Goal: Information Seeking & Learning: Learn about a topic

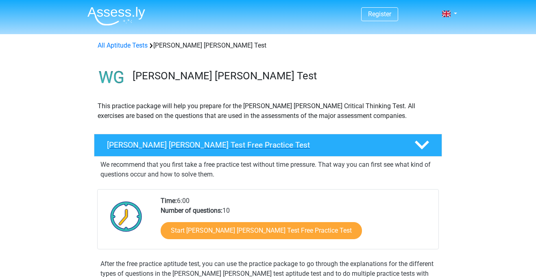
click at [221, 145] on h4 "Watson Glaser Test Free Practice Test" at bounding box center [254, 144] width 294 height 9
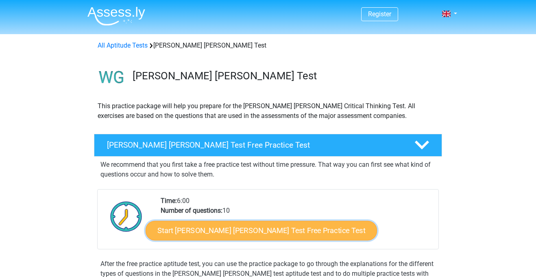
click at [210, 226] on link "Start Watson Glaser Test Free Practice Test" at bounding box center [261, 231] width 231 height 20
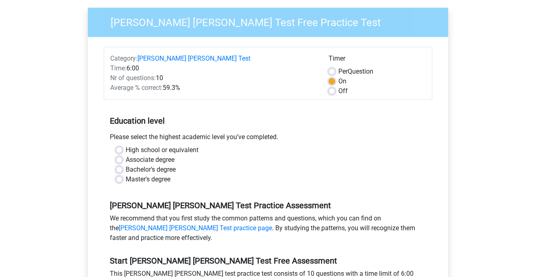
scroll to position [69, 0]
click at [126, 145] on label "High school or equivalent" at bounding box center [162, 150] width 73 height 10
click at [119, 145] on input "High school or equivalent" at bounding box center [119, 149] width 7 height 8
radio input "true"
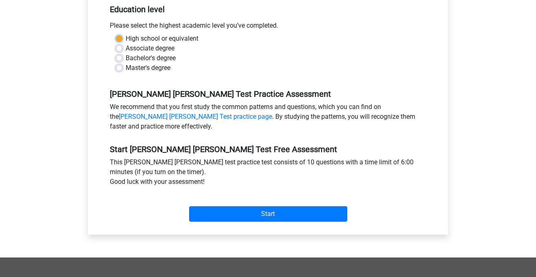
scroll to position [181, 0]
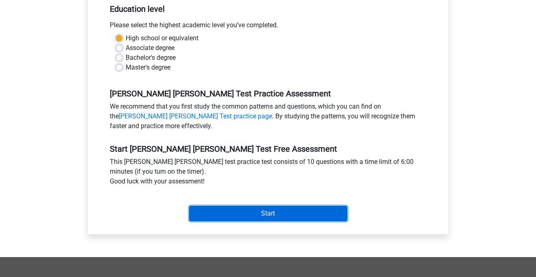
click at [223, 210] on input "Start" at bounding box center [268, 213] width 158 height 15
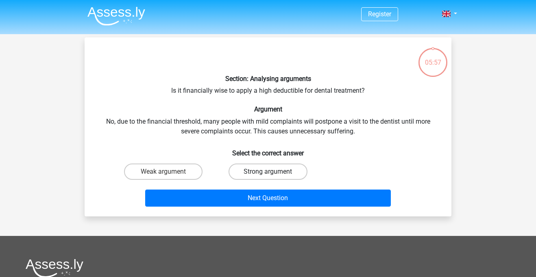
click at [238, 171] on label "Strong argument" at bounding box center [267, 171] width 78 height 16
click at [268, 172] on input "Strong argument" at bounding box center [270, 174] width 5 height 5
radio input "true"
click at [176, 169] on label "Weak argument" at bounding box center [163, 171] width 78 height 16
click at [169, 172] on input "Weak argument" at bounding box center [165, 174] width 5 height 5
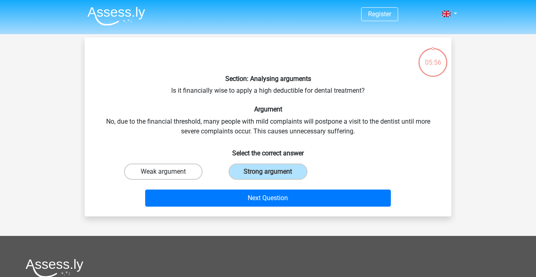
radio input "true"
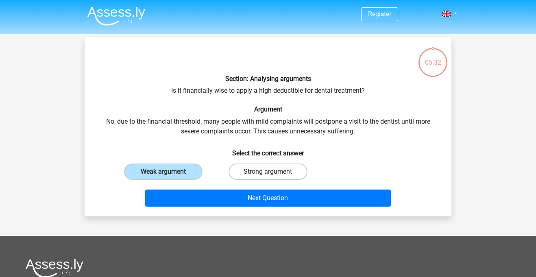
click at [262, 173] on label "Strong argument" at bounding box center [267, 171] width 78 height 16
click at [268, 173] on input "Strong argument" at bounding box center [270, 174] width 5 height 5
radio input "true"
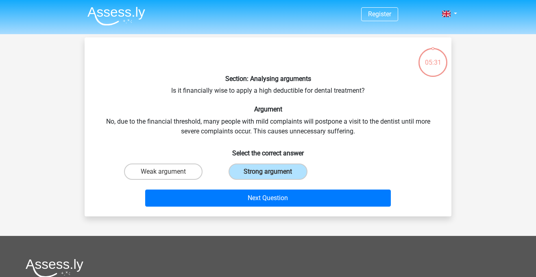
click at [174, 179] on div "Weak argument" at bounding box center [163, 171] width 104 height 23
click at [173, 177] on label "Weak argument" at bounding box center [163, 171] width 78 height 16
click at [169, 177] on input "Weak argument" at bounding box center [165, 174] width 5 height 5
radio input "true"
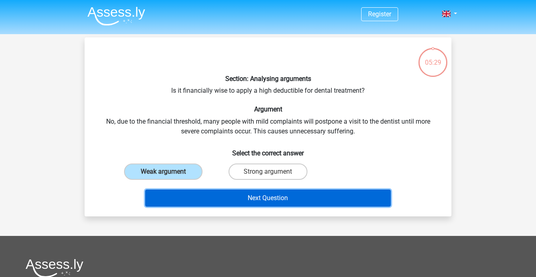
click at [181, 196] on button "Next Question" at bounding box center [268, 197] width 246 height 17
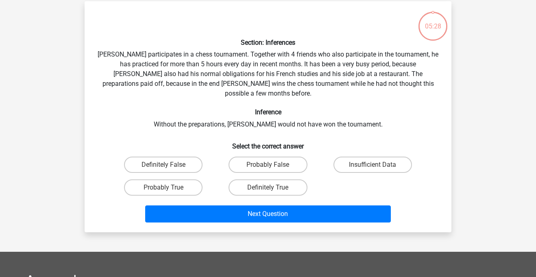
scroll to position [37, 0]
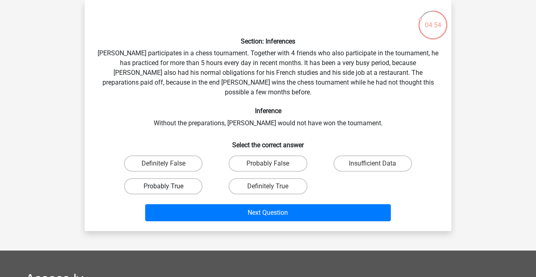
click at [153, 178] on label "Probably True" at bounding box center [163, 186] width 78 height 16
click at [163, 186] on input "Probably True" at bounding box center [165, 188] width 5 height 5
radio input "true"
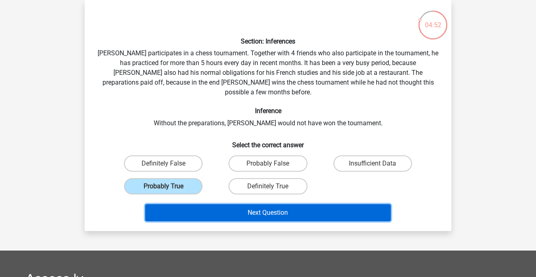
click at [216, 205] on button "Next Question" at bounding box center [268, 212] width 246 height 17
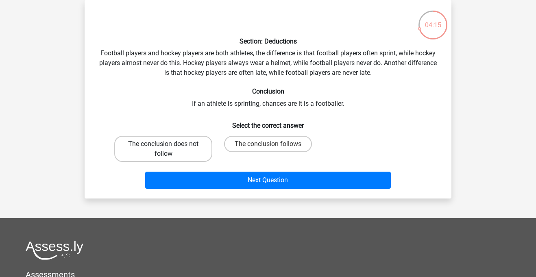
click at [205, 153] on label "The conclusion does not follow" at bounding box center [163, 149] width 98 height 26
click at [169, 149] on input "The conclusion does not follow" at bounding box center [165, 146] width 5 height 5
radio input "true"
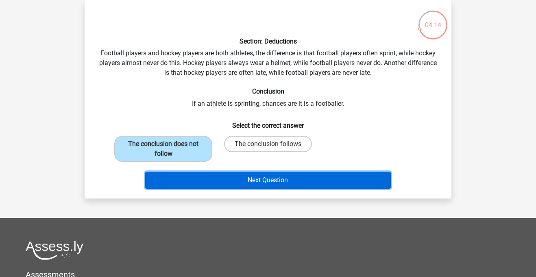
click at [225, 180] on button "Next Question" at bounding box center [268, 180] width 246 height 17
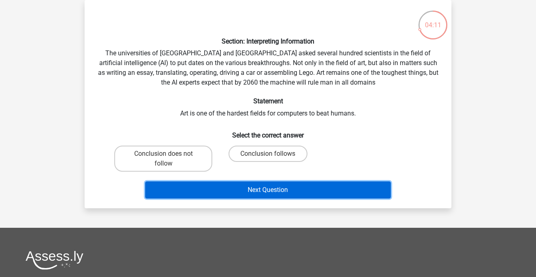
click at [227, 191] on button "Next Question" at bounding box center [268, 189] width 246 height 17
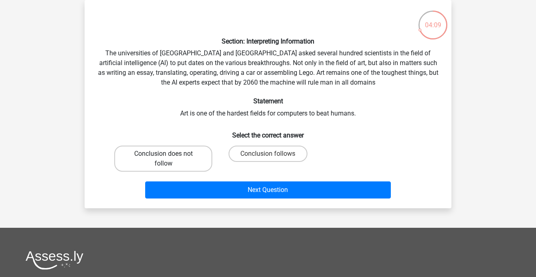
click at [185, 147] on label "Conclusion does not follow" at bounding box center [163, 159] width 98 height 26
click at [169, 154] on input "Conclusion does not follow" at bounding box center [165, 156] width 5 height 5
radio input "true"
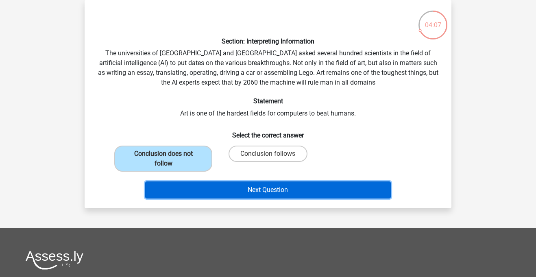
click at [223, 197] on button "Next Question" at bounding box center [268, 189] width 246 height 17
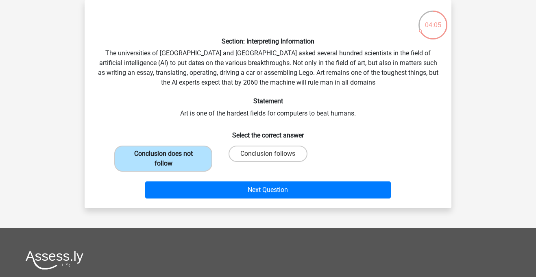
click at [169, 161] on label "Conclusion does not follow" at bounding box center [163, 159] width 98 height 26
click at [169, 159] on input "Conclusion does not follow" at bounding box center [165, 156] width 5 height 5
click at [169, 161] on label "Conclusion does not follow" at bounding box center [163, 159] width 98 height 26
click at [169, 159] on input "Conclusion does not follow" at bounding box center [165, 156] width 5 height 5
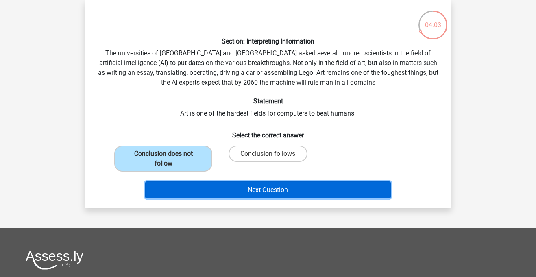
click at [177, 192] on button "Next Question" at bounding box center [268, 189] width 246 height 17
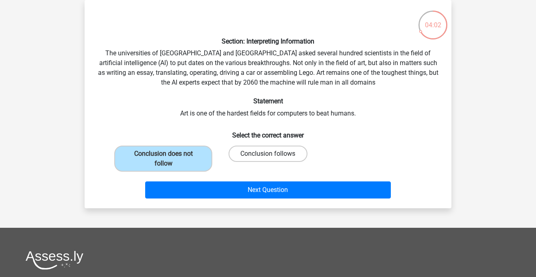
click at [271, 151] on label "Conclusion follows" at bounding box center [267, 154] width 78 height 16
click at [271, 154] on input "Conclusion follows" at bounding box center [270, 156] width 5 height 5
radio input "true"
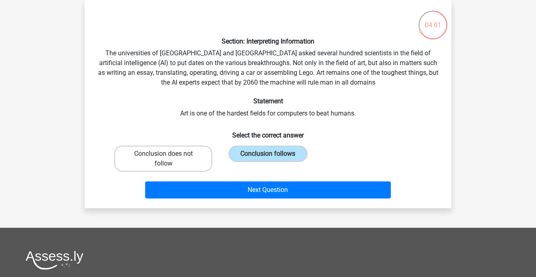
click at [174, 162] on label "Conclusion does not follow" at bounding box center [163, 159] width 98 height 26
click at [169, 159] on input "Conclusion does not follow" at bounding box center [165, 156] width 5 height 5
radio input "true"
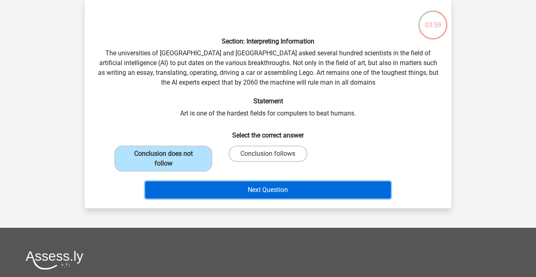
click at [191, 194] on button "Next Question" at bounding box center [268, 189] width 246 height 17
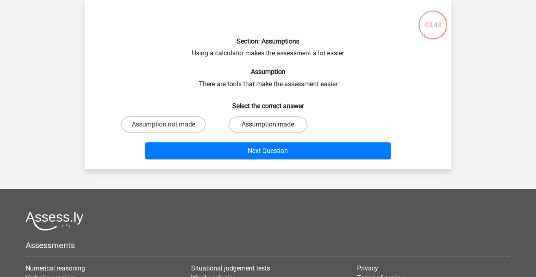
click at [261, 117] on label "Assumption made" at bounding box center [267, 124] width 78 height 16
click at [268, 124] on input "Assumption made" at bounding box center [270, 126] width 5 height 5
radio input "true"
click at [190, 126] on label "Assumption not made" at bounding box center [163, 124] width 85 height 16
click at [169, 126] on input "Assumption not made" at bounding box center [165, 126] width 5 height 5
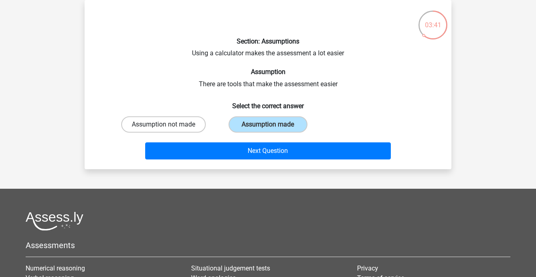
radio input "true"
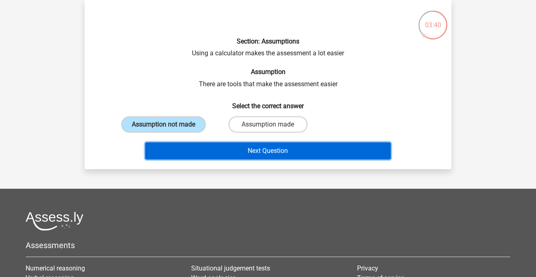
click at [240, 154] on button "Next Question" at bounding box center [268, 150] width 246 height 17
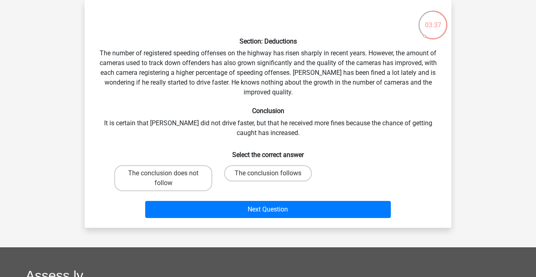
click at [131, 120] on div "Section: Deductions The number of registered speeding offenses on the highway h…" at bounding box center [268, 114] width 360 height 215
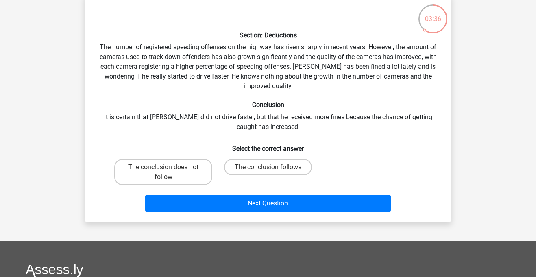
scroll to position [44, 0]
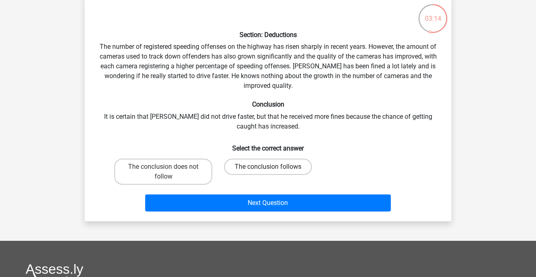
click at [242, 167] on label "The conclusion follows" at bounding box center [268, 167] width 88 height 16
click at [268, 167] on input "The conclusion follows" at bounding box center [270, 169] width 5 height 5
radio input "true"
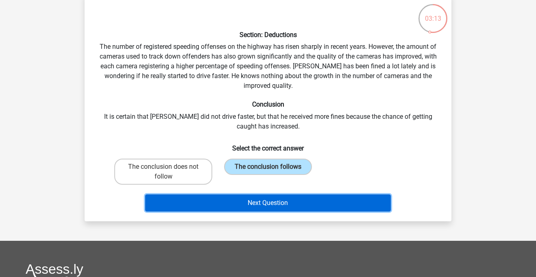
click at [248, 200] on button "Next Question" at bounding box center [268, 202] width 246 height 17
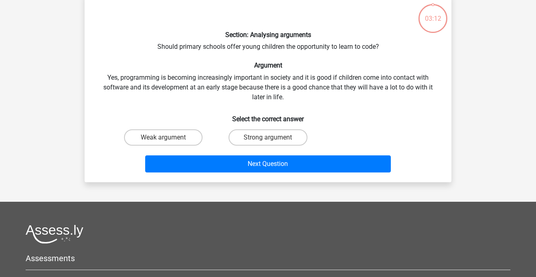
scroll to position [37, 0]
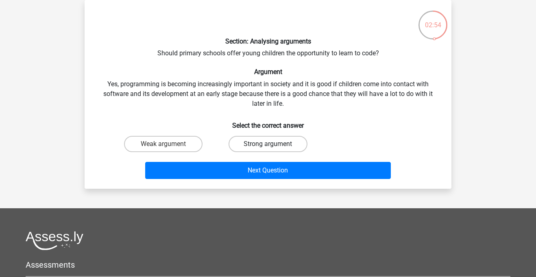
click at [248, 145] on label "Strong argument" at bounding box center [267, 144] width 78 height 16
click at [268, 145] on input "Strong argument" at bounding box center [270, 146] width 5 height 5
radio input "true"
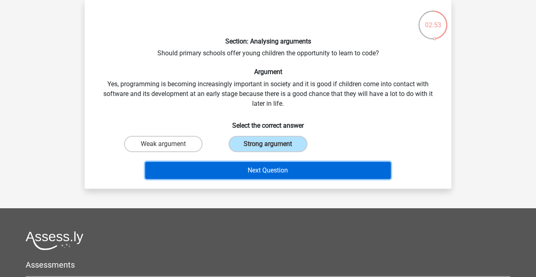
click at [263, 167] on button "Next Question" at bounding box center [268, 170] width 246 height 17
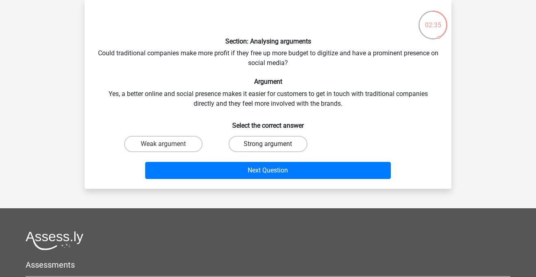
click at [237, 137] on label "Strong argument" at bounding box center [267, 144] width 78 height 16
click at [268, 144] on input "Strong argument" at bounding box center [270, 146] width 5 height 5
radio input "true"
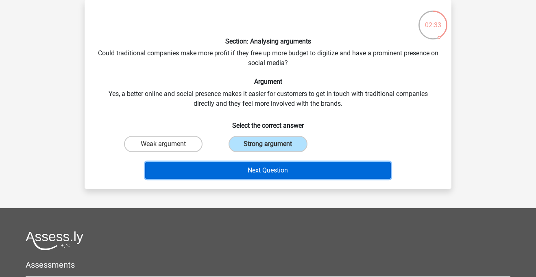
click at [238, 170] on button "Next Question" at bounding box center [268, 170] width 246 height 17
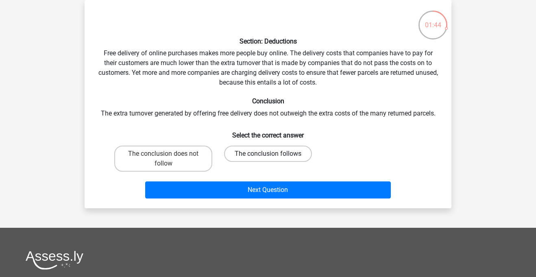
click at [248, 157] on label "The conclusion follows" at bounding box center [268, 154] width 88 height 16
click at [268, 157] on input "The conclusion follows" at bounding box center [270, 156] width 5 height 5
radio input "true"
click at [196, 165] on label "The conclusion does not follow" at bounding box center [163, 159] width 98 height 26
click at [169, 159] on input "The conclusion does not follow" at bounding box center [165, 156] width 5 height 5
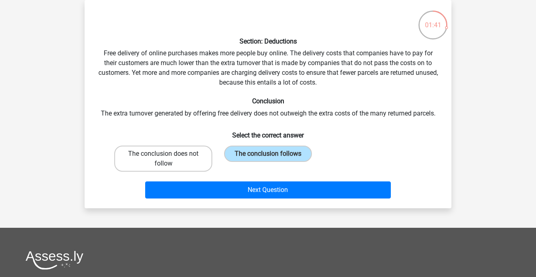
radio input "true"
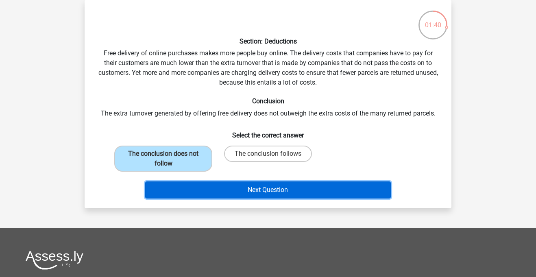
click at [198, 191] on button "Next Question" at bounding box center [268, 189] width 246 height 17
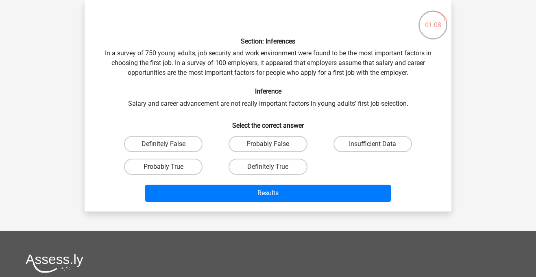
click at [142, 172] on label "Probably True" at bounding box center [163, 167] width 78 height 16
click at [163, 172] on input "Probably True" at bounding box center [165, 169] width 5 height 5
radio input "true"
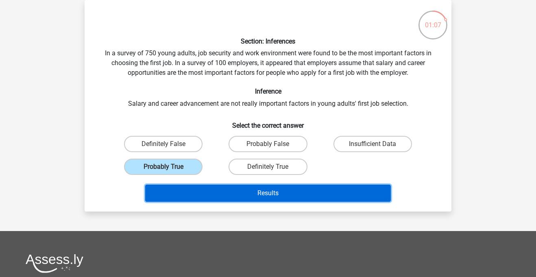
click at [159, 192] on button "Results" at bounding box center [268, 193] width 246 height 17
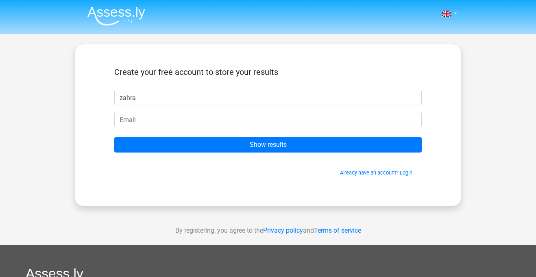
type input "zahra"
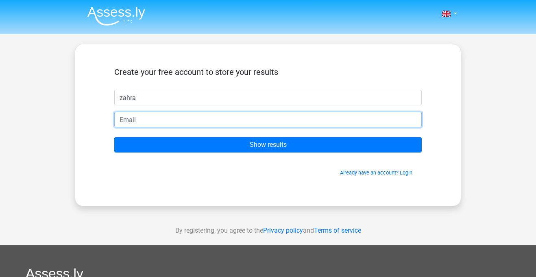
click at [175, 120] on input "email" at bounding box center [267, 119] width 307 height 15
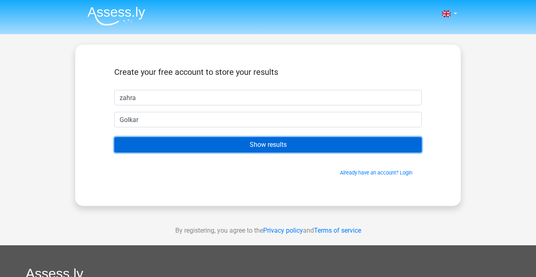
click at [181, 144] on input "Show results" at bounding box center [267, 144] width 307 height 15
click at [185, 144] on input "Show results" at bounding box center [267, 144] width 307 height 15
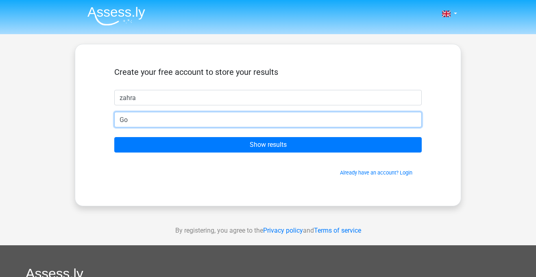
type input "G"
type input "zahragolkar8@gmail.com"
click at [114, 137] on input "Show results" at bounding box center [267, 144] width 307 height 15
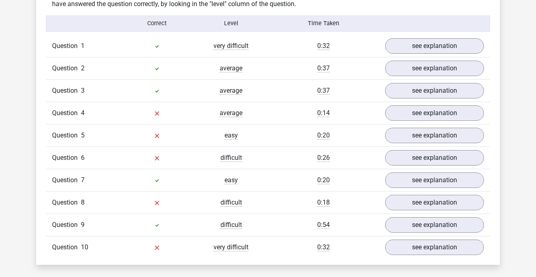
scroll to position [656, 0]
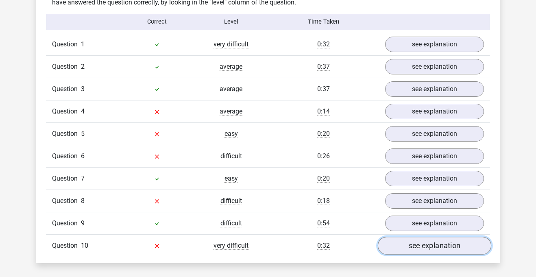
click at [397, 246] on link "see explanation" at bounding box center [434, 246] width 113 height 18
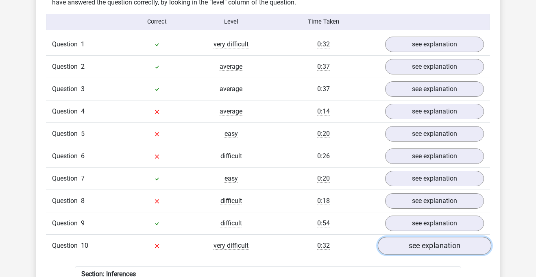
click at [397, 246] on link "see explanation" at bounding box center [434, 246] width 113 height 18
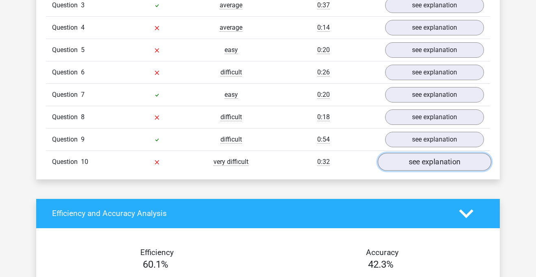
scroll to position [742, 0]
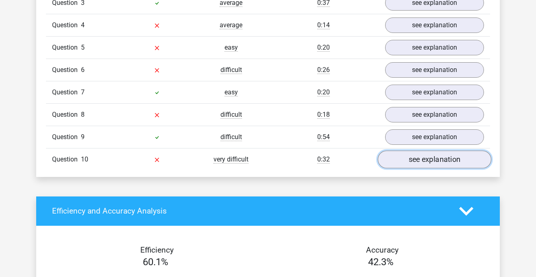
click at [421, 150] on link "see explanation" at bounding box center [434, 159] width 113 height 18
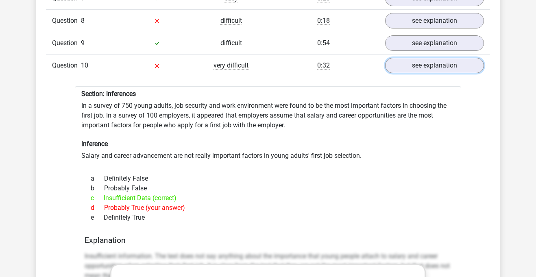
scroll to position [837, 0]
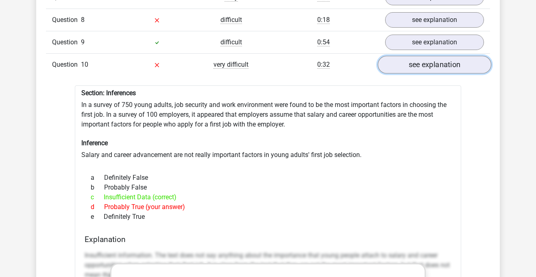
click at [431, 56] on link "see explanation" at bounding box center [434, 65] width 113 height 18
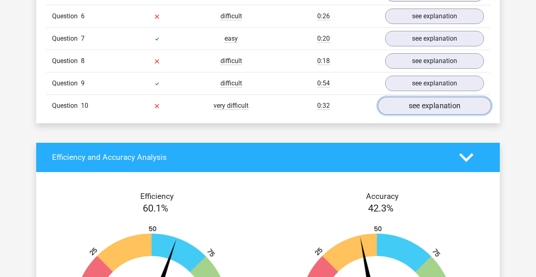
scroll to position [794, 0]
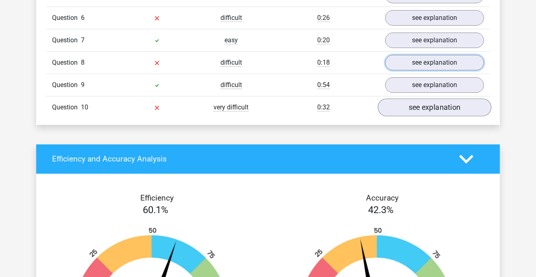
click at [431, 55] on link "see explanation" at bounding box center [434, 62] width 99 height 15
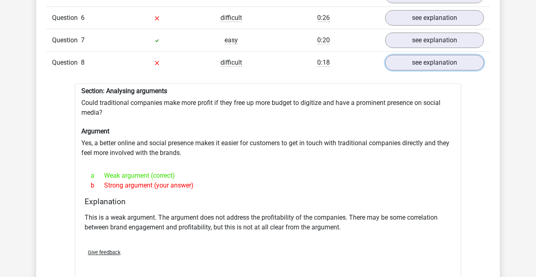
click at [431, 55] on link "see explanation" at bounding box center [434, 62] width 99 height 15
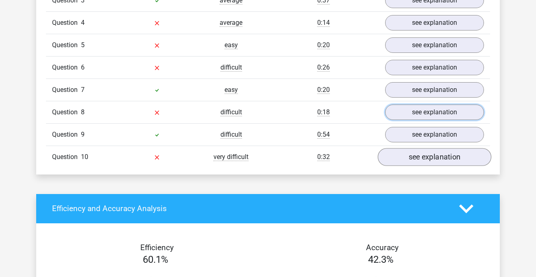
scroll to position [744, 0]
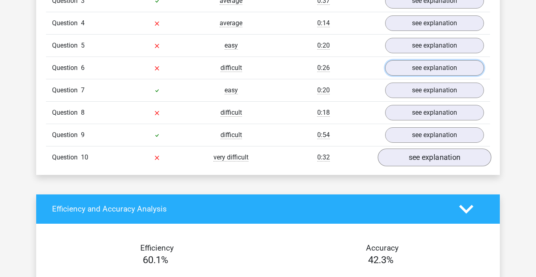
click at [431, 60] on link "see explanation" at bounding box center [434, 67] width 99 height 15
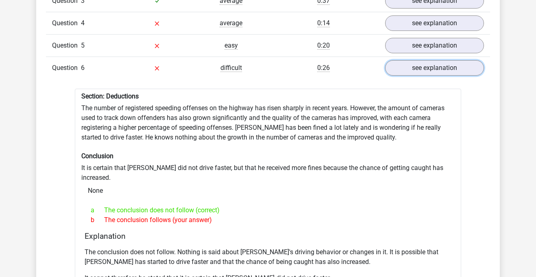
click at [431, 60] on link "see explanation" at bounding box center [434, 67] width 99 height 15
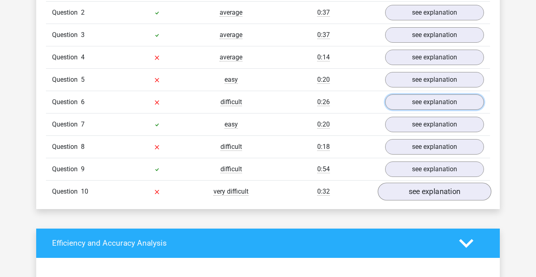
scroll to position [707, 0]
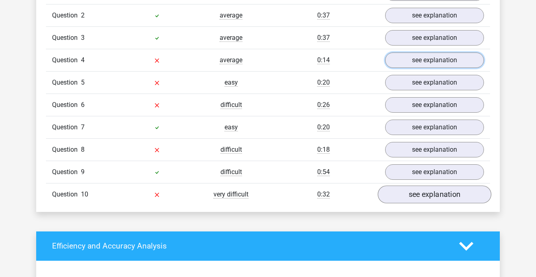
click at [431, 55] on link "see explanation" at bounding box center [434, 59] width 99 height 15
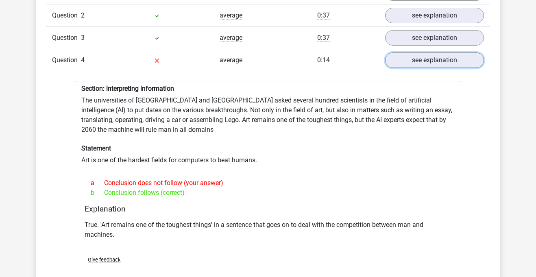
click at [431, 55] on link "see explanation" at bounding box center [434, 59] width 99 height 15
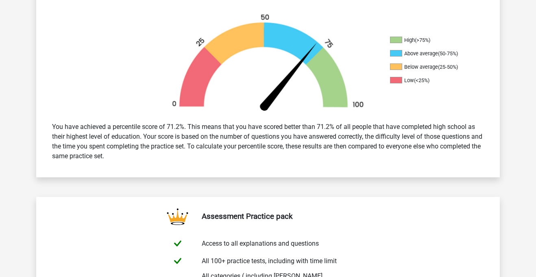
scroll to position [0, 0]
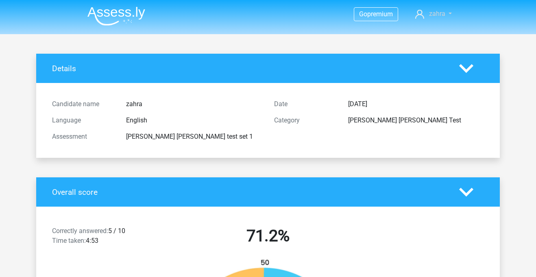
click at [430, 11] on span "zahra" at bounding box center [437, 14] width 16 height 8
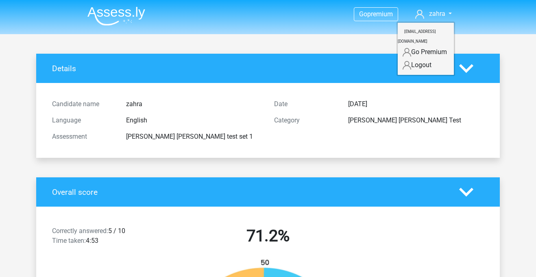
click at [121, 14] on img at bounding box center [116, 16] width 58 height 19
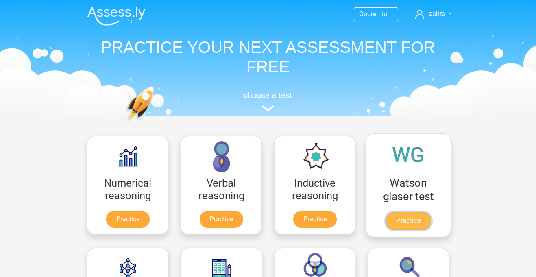
click at [403, 219] on link "Practice" at bounding box center [408, 221] width 46 height 18
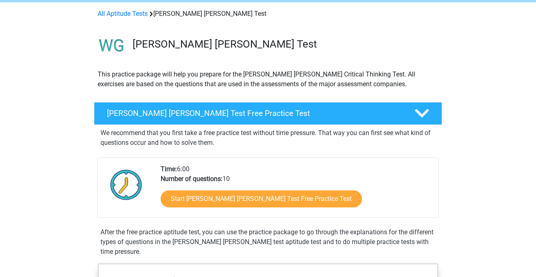
scroll to position [32, 0]
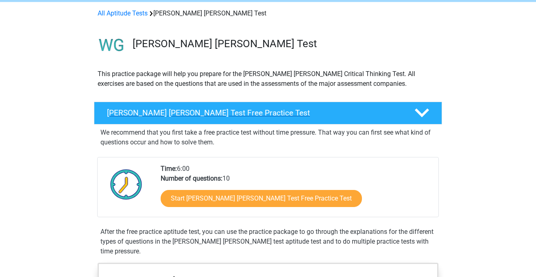
click at [221, 105] on div "Watson Glaser Test Free Practice Test" at bounding box center [268, 113] width 348 height 23
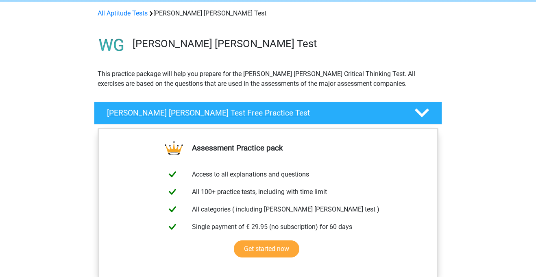
click at [221, 105] on div "Watson Glaser Test Free Practice Test" at bounding box center [268, 113] width 348 height 23
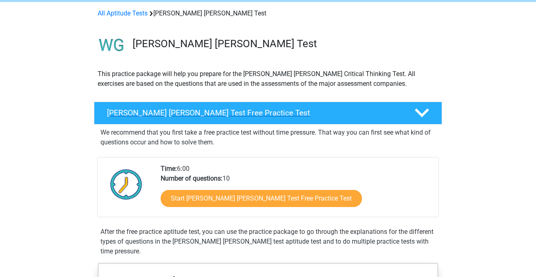
click at [221, 105] on div "Watson Glaser Test Free Practice Test" at bounding box center [268, 113] width 348 height 23
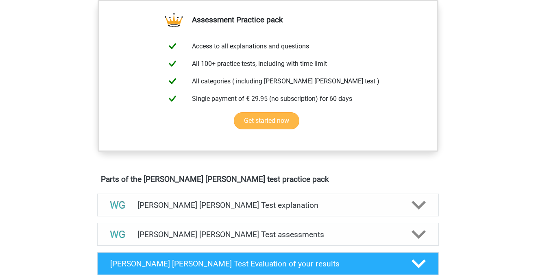
scroll to position [161, 0]
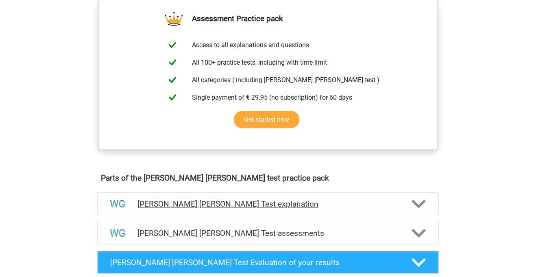
click at [261, 204] on h4 "Watson Glaser Test explanation" at bounding box center [267, 203] width 261 height 9
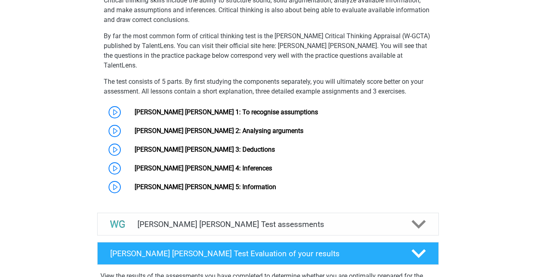
scroll to position [455, 0]
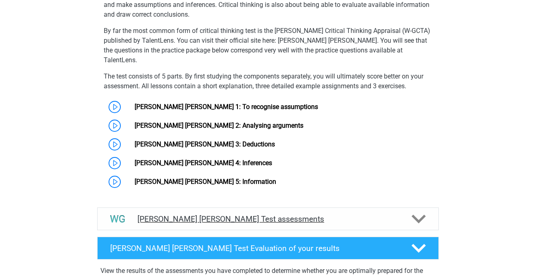
click at [211, 214] on h4 "Watson Glaser Test assessments" at bounding box center [267, 218] width 261 height 9
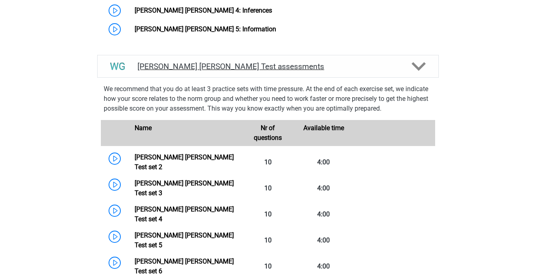
scroll to position [607, 0]
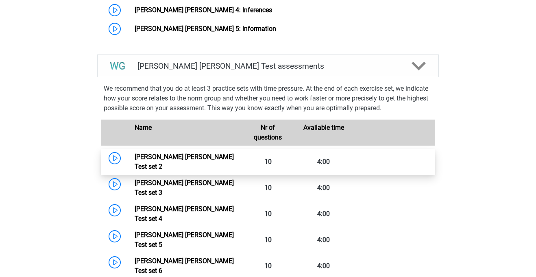
click at [234, 153] on link "Watson Glaser Test set 2" at bounding box center [184, 161] width 99 height 17
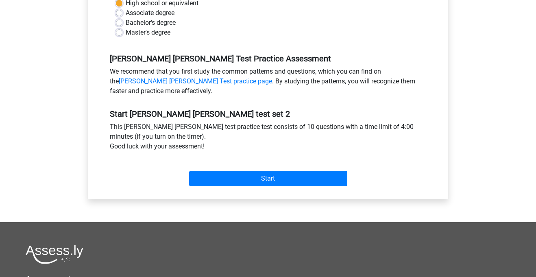
scroll to position [207, 0]
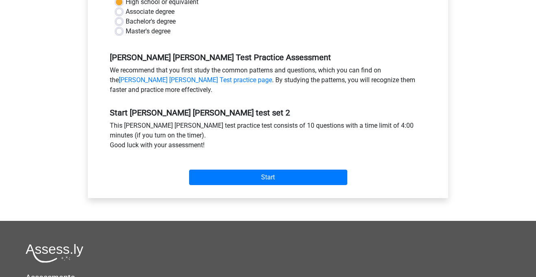
click at [275, 167] on div "Start" at bounding box center [268, 171] width 329 height 28
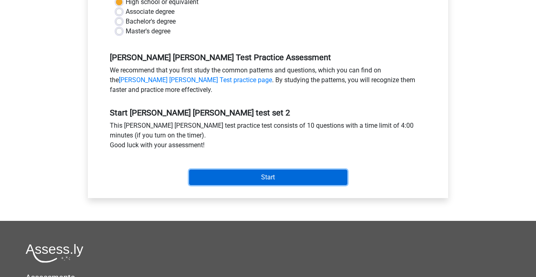
click at [274, 179] on input "Start" at bounding box center [268, 177] width 158 height 15
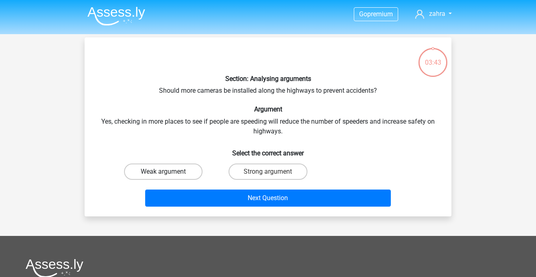
click at [186, 167] on label "Weak argument" at bounding box center [163, 171] width 78 height 16
click at [169, 172] on input "Weak argument" at bounding box center [165, 174] width 5 height 5
radio input "true"
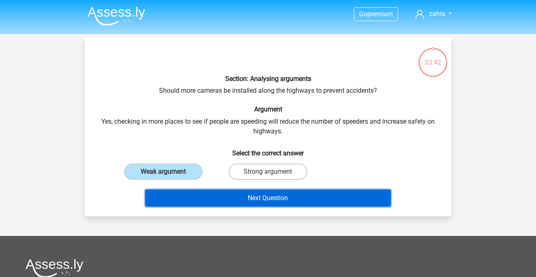
click at [208, 196] on button "Next Question" at bounding box center [268, 197] width 246 height 17
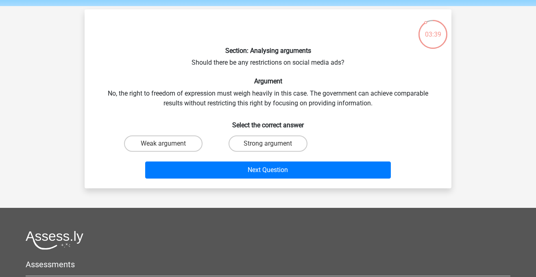
scroll to position [28, 0]
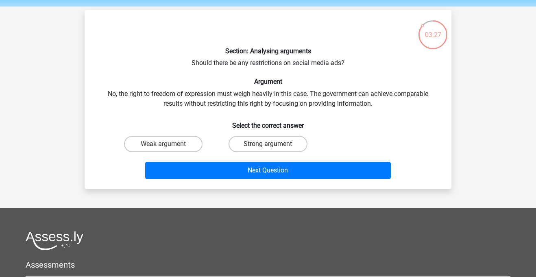
click at [276, 139] on label "Strong argument" at bounding box center [267, 144] width 78 height 16
click at [273, 144] on input "Strong argument" at bounding box center [270, 146] width 5 height 5
radio input "true"
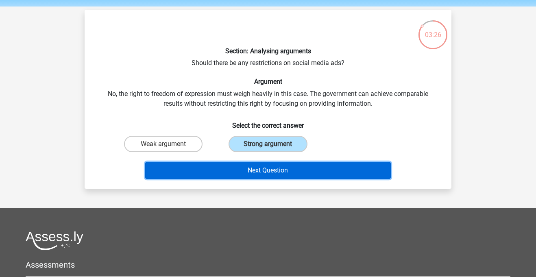
click at [270, 175] on button "Next Question" at bounding box center [268, 170] width 246 height 17
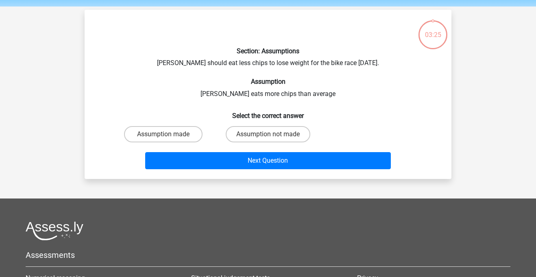
scroll to position [37, 0]
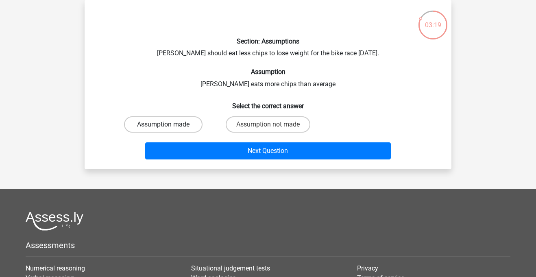
click at [202, 124] on label "Assumption made" at bounding box center [163, 124] width 78 height 16
click at [169, 124] on input "Assumption made" at bounding box center [165, 126] width 5 height 5
radio input "true"
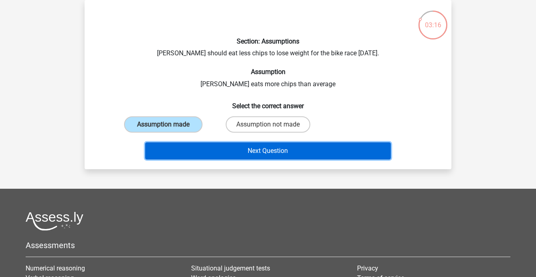
click at [232, 148] on button "Next Question" at bounding box center [268, 150] width 246 height 17
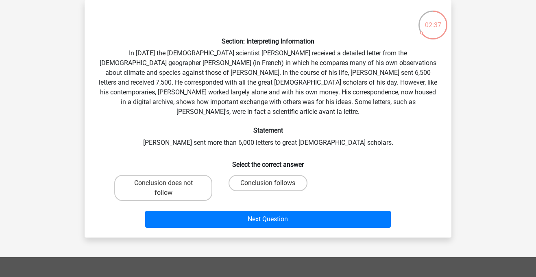
scroll to position [40, 0]
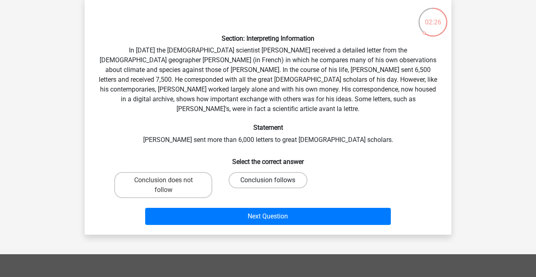
click at [272, 172] on label "Conclusion follows" at bounding box center [267, 180] width 78 height 16
click at [272, 180] on input "Conclusion follows" at bounding box center [270, 182] width 5 height 5
radio input "true"
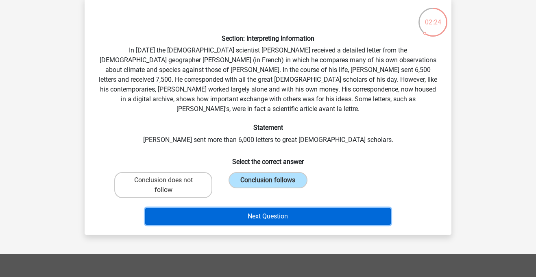
click at [262, 208] on button "Next Question" at bounding box center [268, 216] width 246 height 17
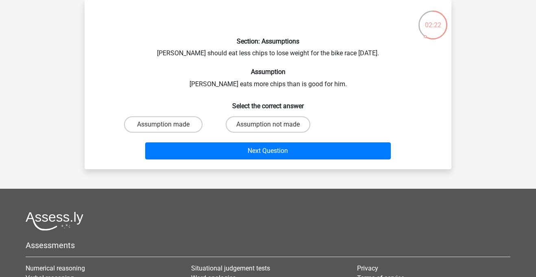
scroll to position [0, 0]
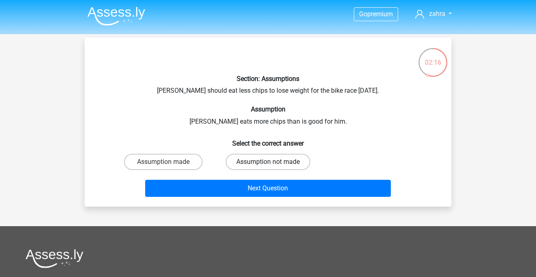
click at [255, 161] on label "Assumption not made" at bounding box center [268, 162] width 85 height 16
click at [268, 162] on input "Assumption not made" at bounding box center [270, 164] width 5 height 5
radio input "true"
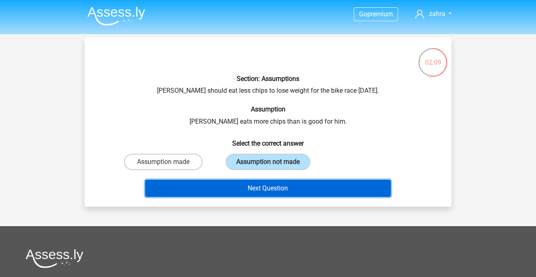
click at [251, 187] on button "Next Question" at bounding box center [268, 188] width 246 height 17
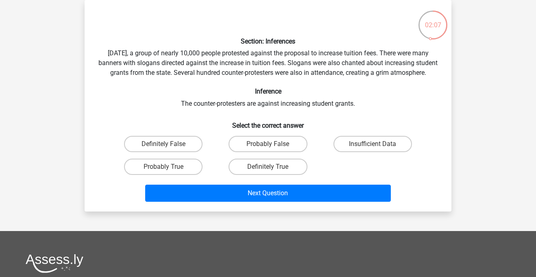
scroll to position [39, 0]
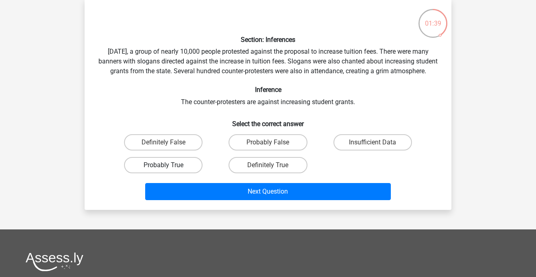
click at [191, 173] on label "Probably True" at bounding box center [163, 165] width 78 height 16
click at [169, 170] on input "Probably True" at bounding box center [165, 167] width 5 height 5
radio input "true"
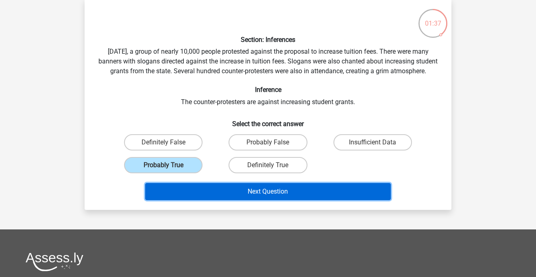
click at [197, 195] on button "Next Question" at bounding box center [268, 191] width 246 height 17
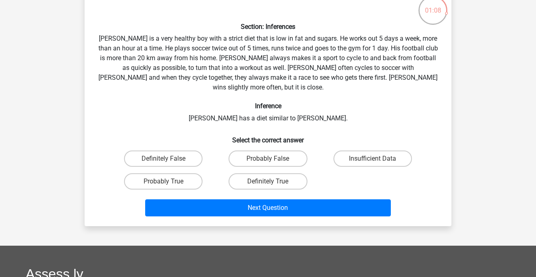
scroll to position [51, 0]
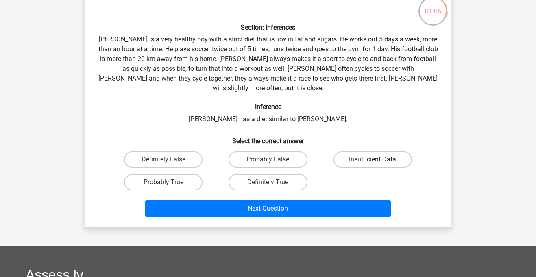
click at [389, 152] on label "Insufficient Data" at bounding box center [372, 159] width 78 height 16
click at [378, 159] on input "Insufficient Data" at bounding box center [374, 161] width 5 height 5
radio input "true"
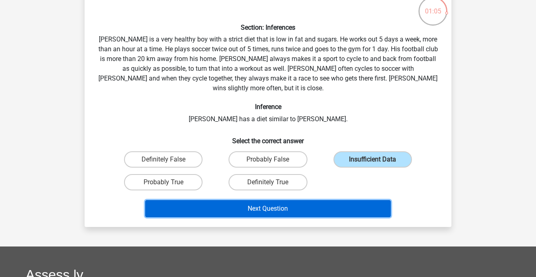
click at [297, 200] on button "Next Question" at bounding box center [268, 208] width 246 height 17
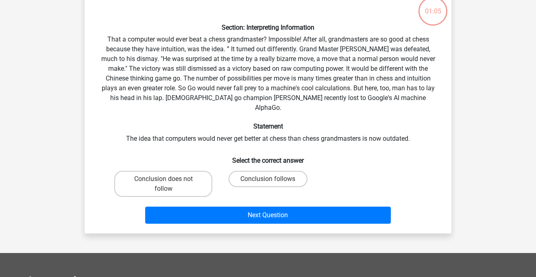
scroll to position [37, 0]
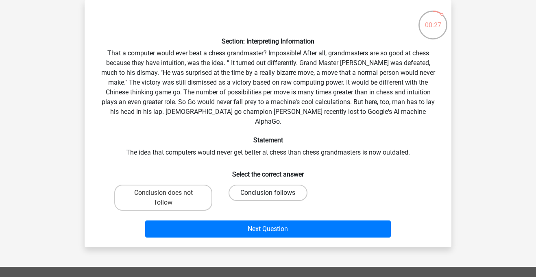
click at [239, 185] on label "Conclusion follows" at bounding box center [267, 193] width 78 height 16
click at [268, 193] on input "Conclusion follows" at bounding box center [270, 195] width 5 height 5
radio input "true"
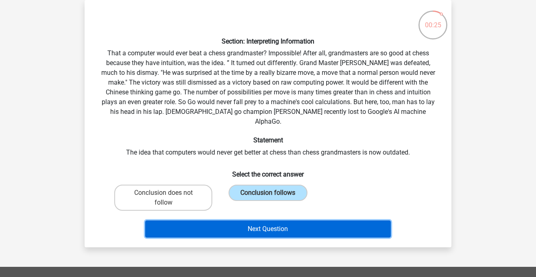
click at [246, 220] on button "Next Question" at bounding box center [268, 228] width 246 height 17
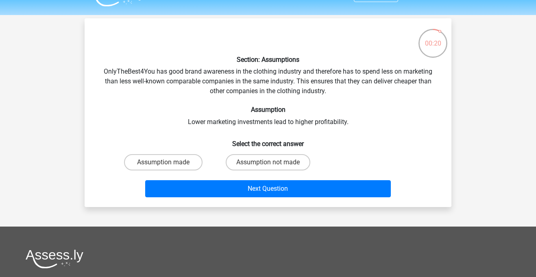
scroll to position [21, 0]
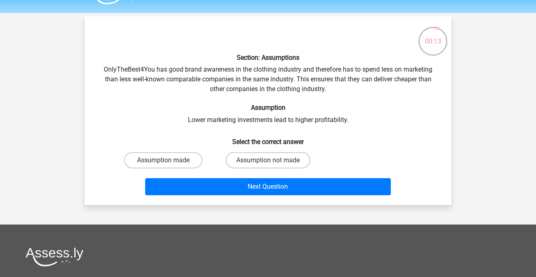
click at [165, 161] on input "Assumption made" at bounding box center [165, 162] width 5 height 5
radio input "true"
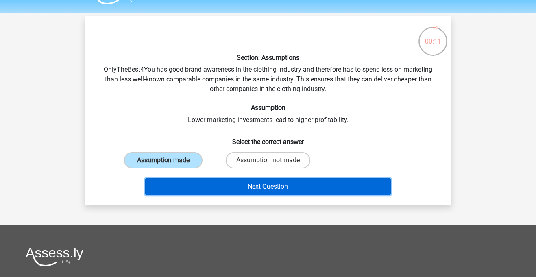
click at [194, 181] on button "Next Question" at bounding box center [268, 186] width 246 height 17
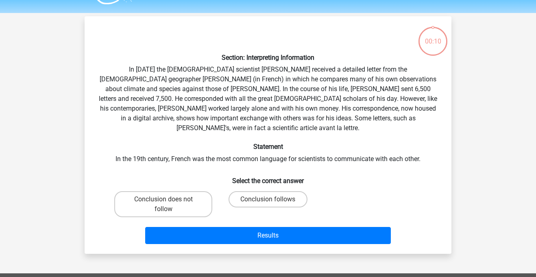
scroll to position [37, 0]
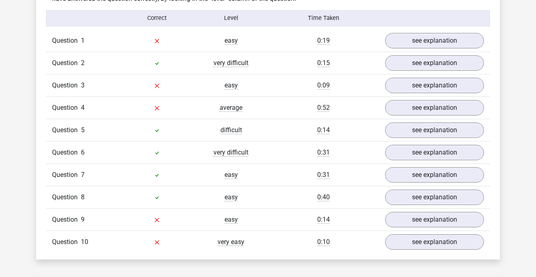
scroll to position [658, 0]
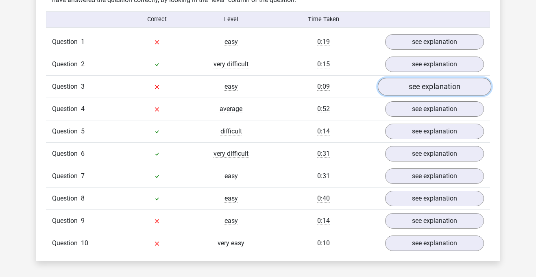
click at [400, 78] on link "see explanation" at bounding box center [434, 87] width 113 height 18
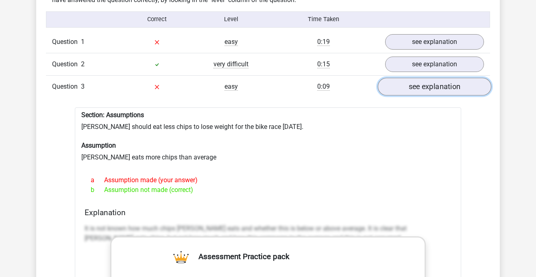
click at [402, 78] on link "see explanation" at bounding box center [434, 87] width 113 height 18
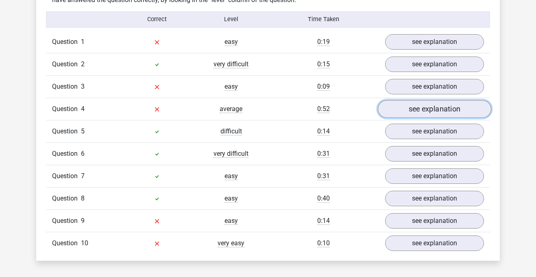
click at [405, 102] on link "see explanation" at bounding box center [434, 109] width 113 height 18
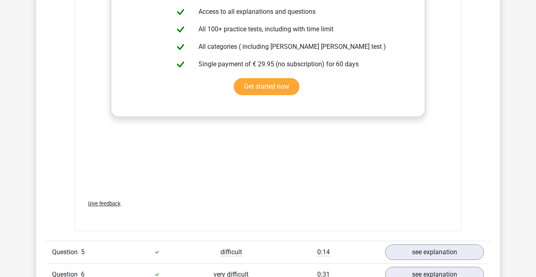
scroll to position [0, 0]
